Goal: Task Accomplishment & Management: Use online tool/utility

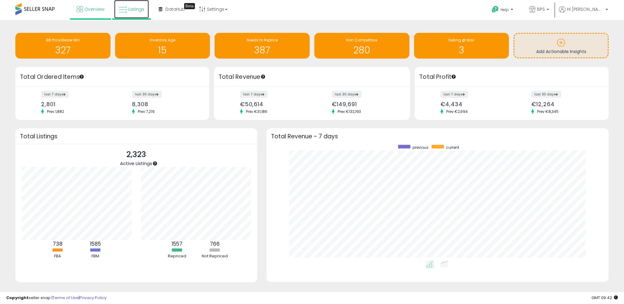
click at [132, 11] on span "Listings" at bounding box center [136, 9] width 16 height 6
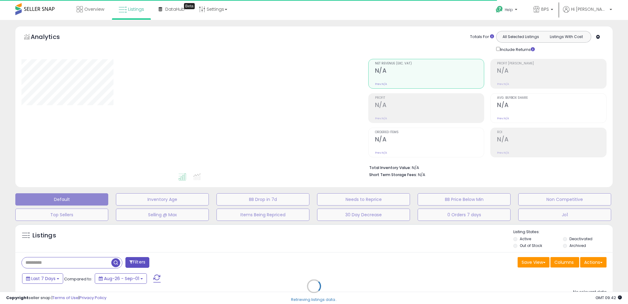
click at [599, 265] on div "Retrieving listings data.." at bounding box center [314, 291] width 607 height 140
click at [595, 262] on div "Retrieving listings data.." at bounding box center [314, 291] width 607 height 140
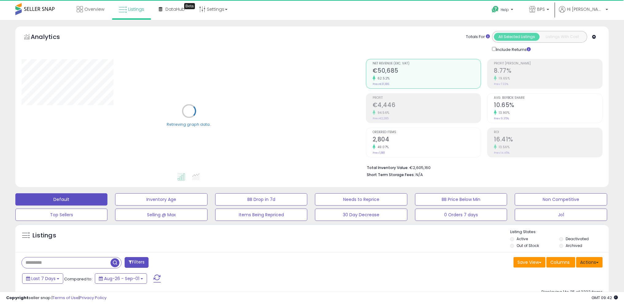
click at [594, 263] on button "Actions" at bounding box center [589, 262] width 26 height 10
click at [584, 273] on link "Import" at bounding box center [563, 276] width 67 height 10
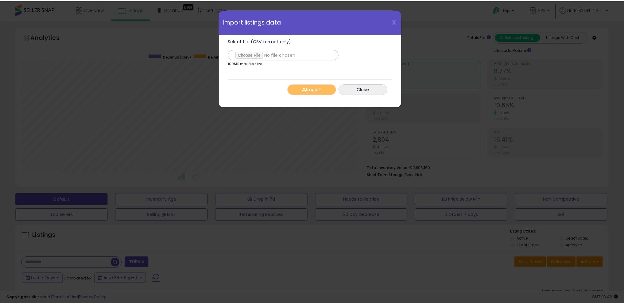
scroll to position [126, 347]
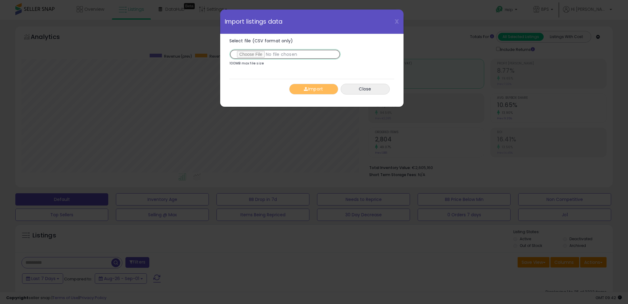
click at [252, 54] on input "Select file (CSV format only)" at bounding box center [284, 54] width 111 height 10
type input "**********"
click at [322, 89] on button "Import" at bounding box center [313, 89] width 49 height 11
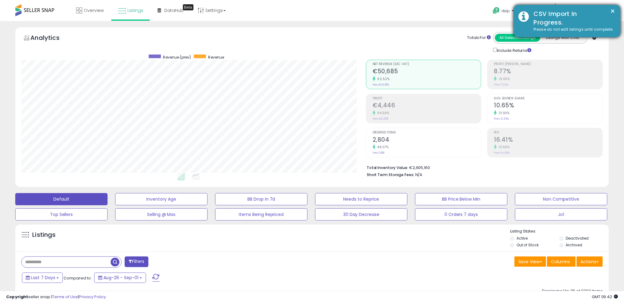
scroll to position [306580, 306362]
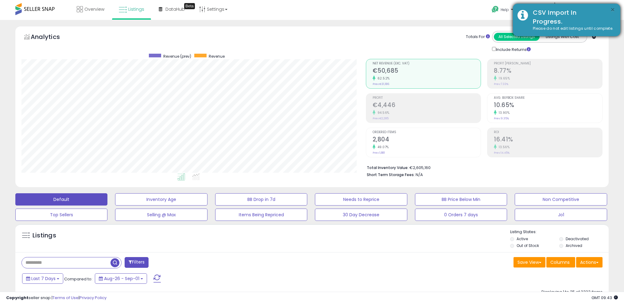
click at [613, 10] on button "×" at bounding box center [612, 10] width 5 height 8
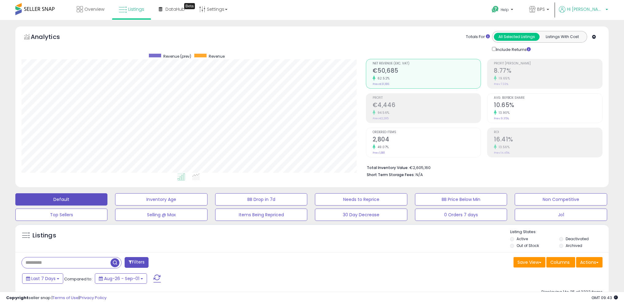
click at [601, 8] on span "Hi [PERSON_NAME]" at bounding box center [584, 9] width 37 height 6
click at [597, 65] on link "Logout" at bounding box center [593, 65] width 13 height 6
